Goal: Use online tool/utility

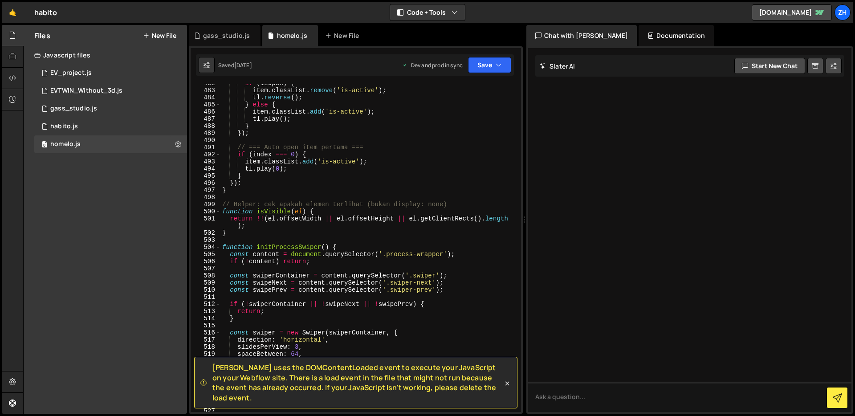
scroll to position [2981, 0]
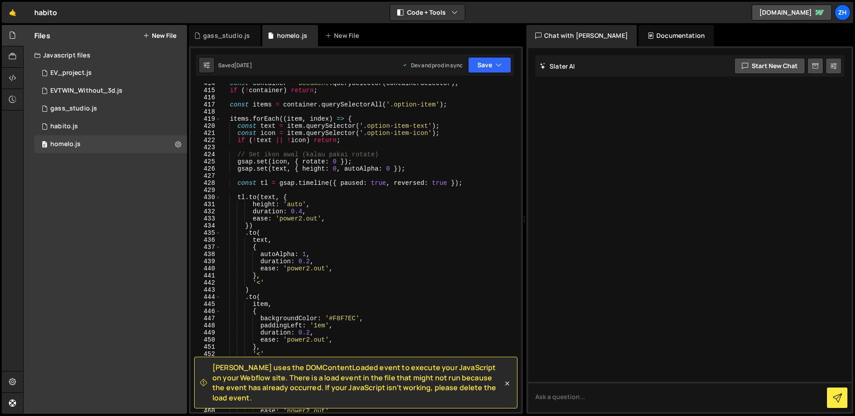
drag, startPoint x: 521, startPoint y: 228, endPoint x: 500, endPoint y: 146, distance: 84.4
click at [501, 146] on div "[PERSON_NAME] uses the DOMContentLoaded event to execute your JavaScript on you…" at bounding box center [356, 229] width 334 height 367
click at [500, 146] on div "const container = document . querySelector ( containerSelector ) ; if ( ! conta…" at bounding box center [368, 251] width 297 height 342
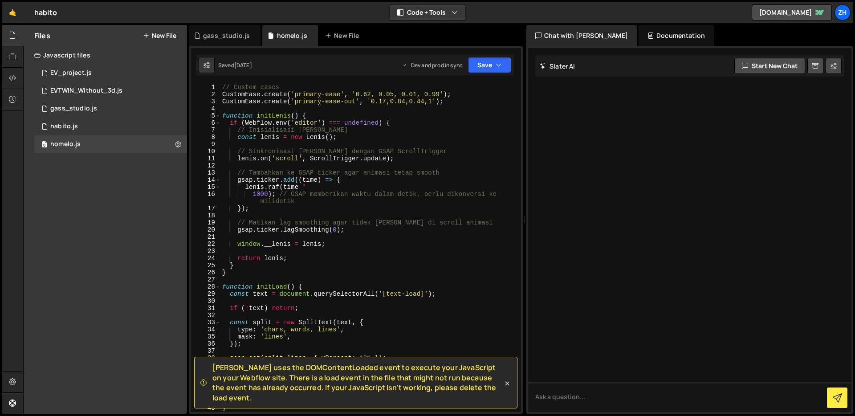
scroll to position [0, 0]
click at [470, 144] on div "// Custom eases CustomEase . create ( 'primary-ease' , '0.62, 0.05, 0.01, 0.99'…" at bounding box center [368, 255] width 297 height 342
click at [288, 263] on div "// Custom eases CustomEase . create ( 'primary-ease' , '0.62, 0.05, 0.01, 0.99'…" at bounding box center [368, 255] width 297 height 342
click at [302, 262] on div "// Custom eases CustomEase . create ( 'primary-ease' , '0.62, 0.05, 0.01, 0.99'…" at bounding box center [368, 255] width 297 height 342
click at [285, 266] on div "// Custom eases CustomEase . create ( 'primary-ease' , '0.62, 0.05, 0.01, 0.99'…" at bounding box center [368, 255] width 297 height 342
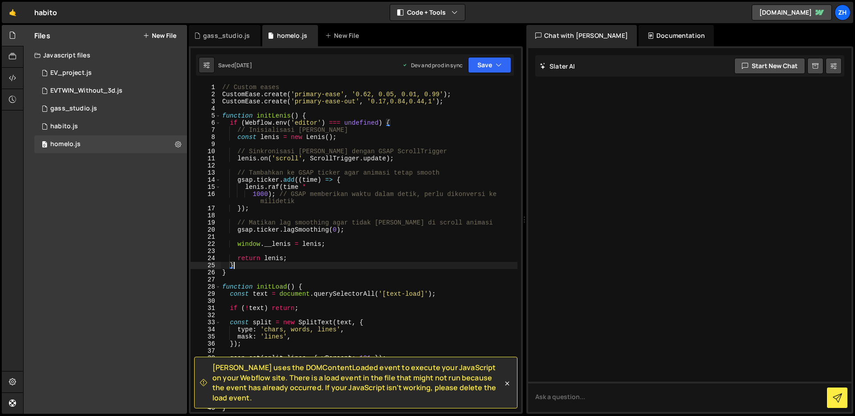
click at [240, 271] on div "// Custom eases CustomEase . create ( 'primary-ease' , '0.62, 0.05, 0.01, 0.99'…" at bounding box center [368, 255] width 297 height 342
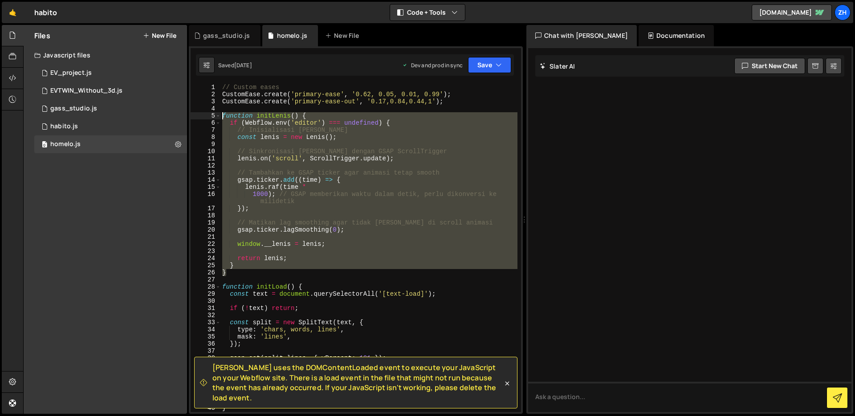
drag, startPoint x: 240, startPoint y: 271, endPoint x: 212, endPoint y: 113, distance: 160.5
click at [212, 113] on div "} 1 2 3 4 5 6 7 8 9 10 11 12 13 14 15 16 17 18 19 20 21 22 23 24 25 26 27 28 29…" at bounding box center [355, 248] width 330 height 328
type textarea "function initLenis() { if (Webflow.env('editor') === undefined) {"
